Goal: Task Accomplishment & Management: Use online tool/utility

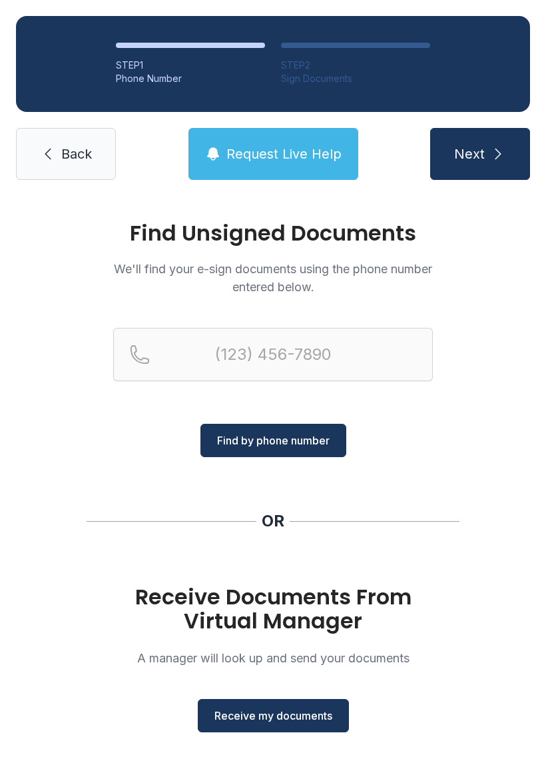
click at [264, 710] on span "Receive my documents" at bounding box center [274, 716] width 118 height 16
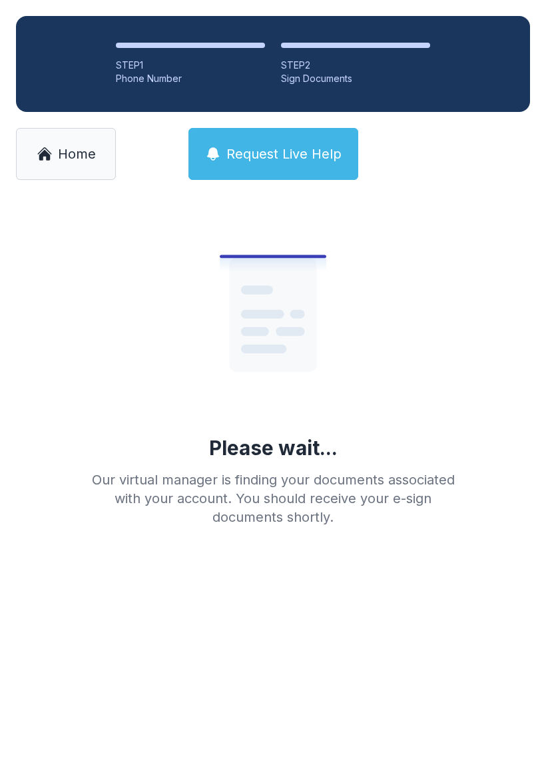
click at [64, 148] on span "Home" at bounding box center [77, 154] width 38 height 19
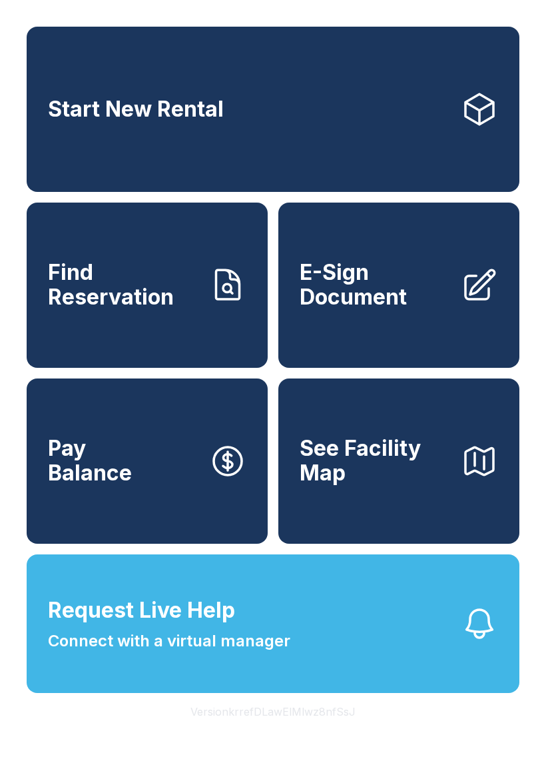
click at [410, 300] on span "E-Sign Document" at bounding box center [375, 285] width 151 height 49
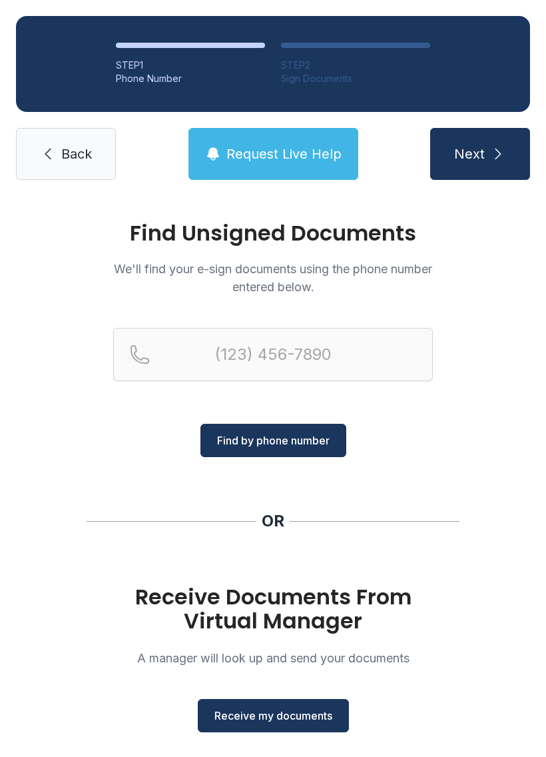
click at [273, 710] on span "Receive my documents" at bounding box center [274, 716] width 118 height 16
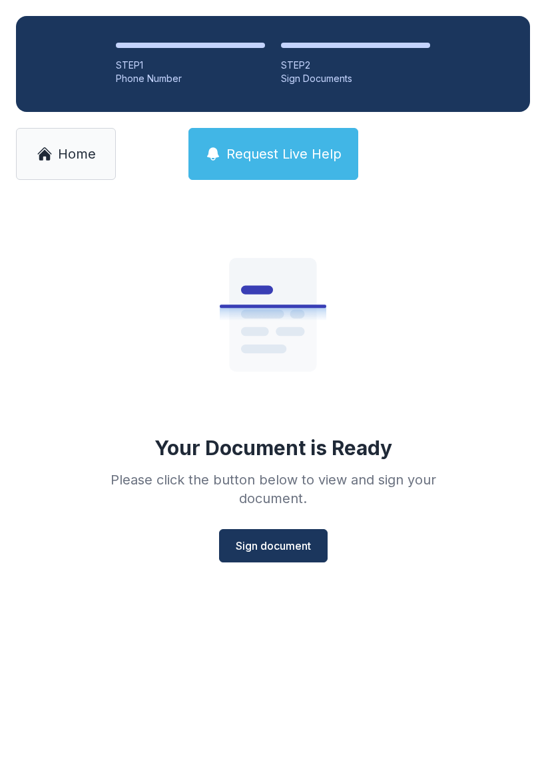
click at [268, 544] on span "Sign document" at bounding box center [273, 546] width 75 height 16
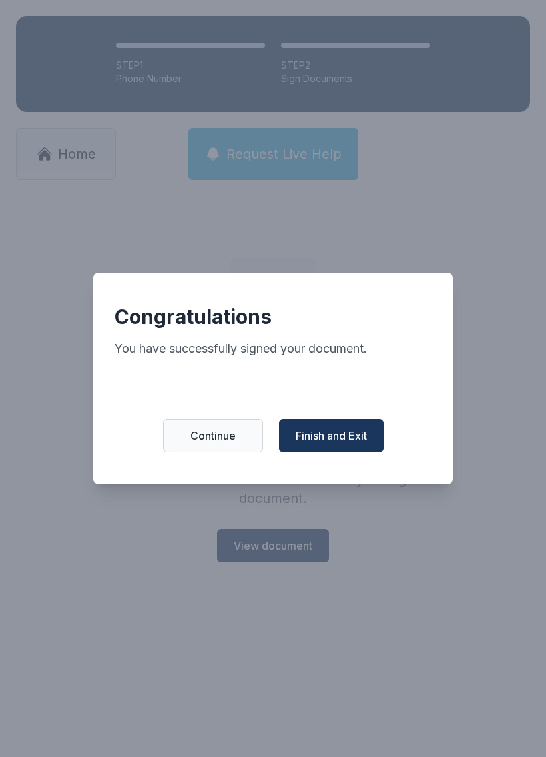
click at [332, 436] on span "Finish and Exit" at bounding box center [331, 436] width 71 height 16
